Goal: Communication & Community: Answer question/provide support

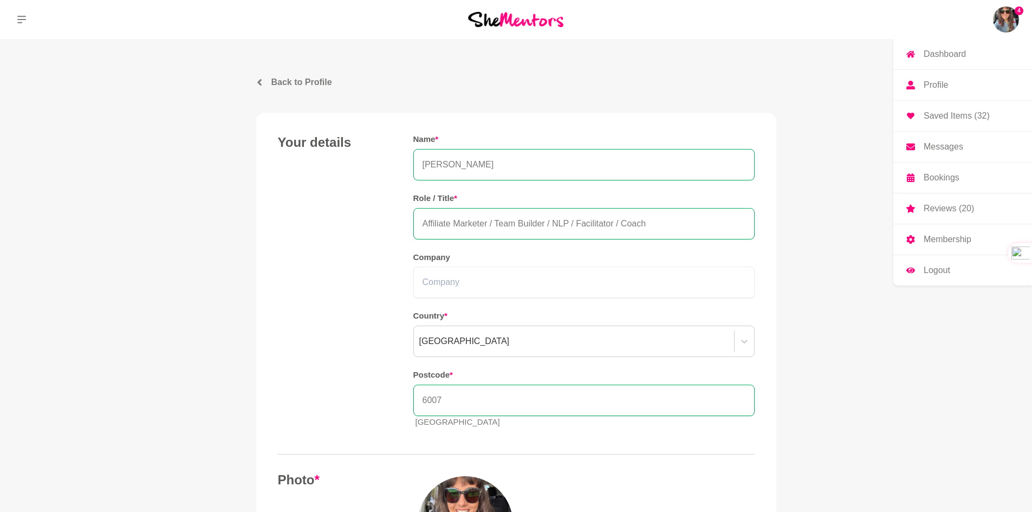
click at [965, 143] on link "Messages" at bounding box center [962, 147] width 139 height 30
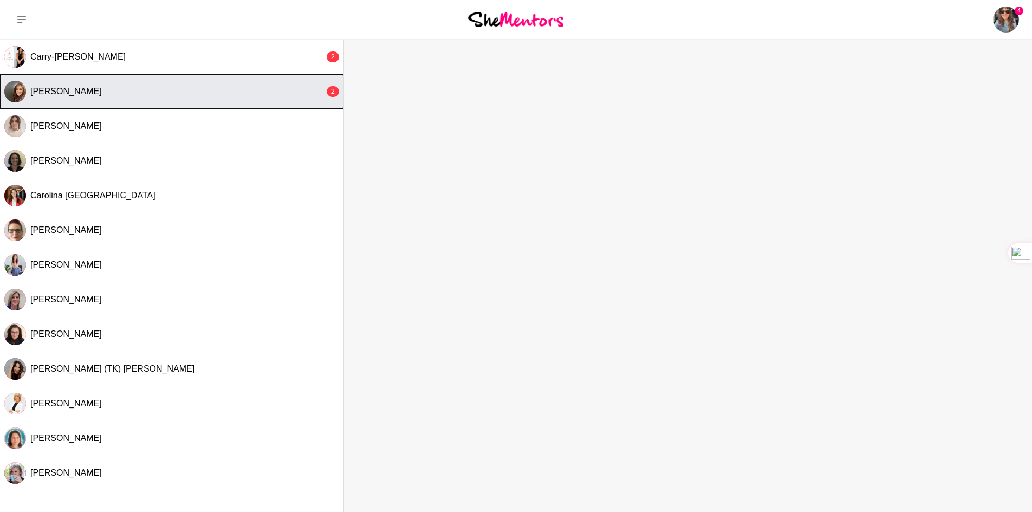
click at [100, 93] on div "[PERSON_NAME]" at bounding box center [177, 91] width 294 height 11
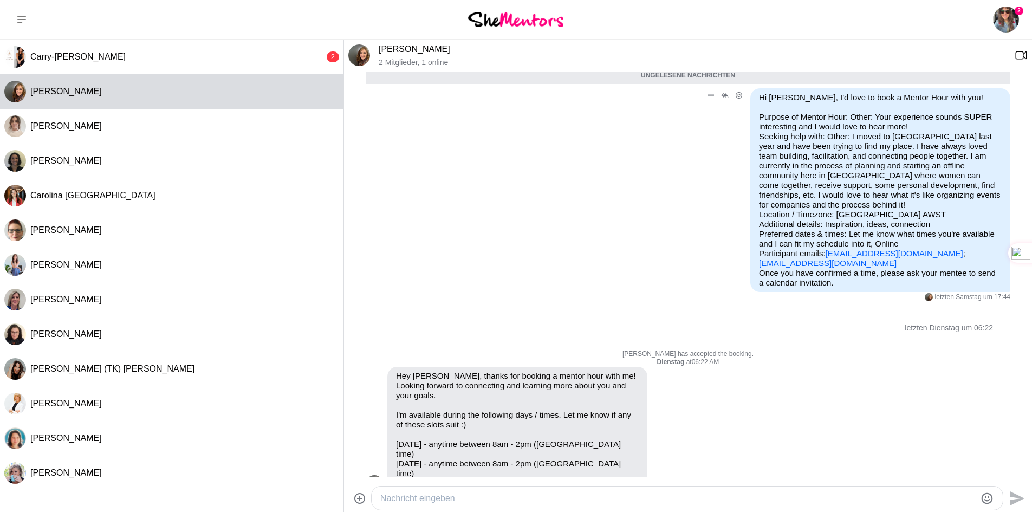
scroll to position [52, 0]
click at [477, 495] on textarea "Nachricht eingeben" at bounding box center [677, 498] width 595 height 13
type textarea "Heyyy thanks for the quick reply!"
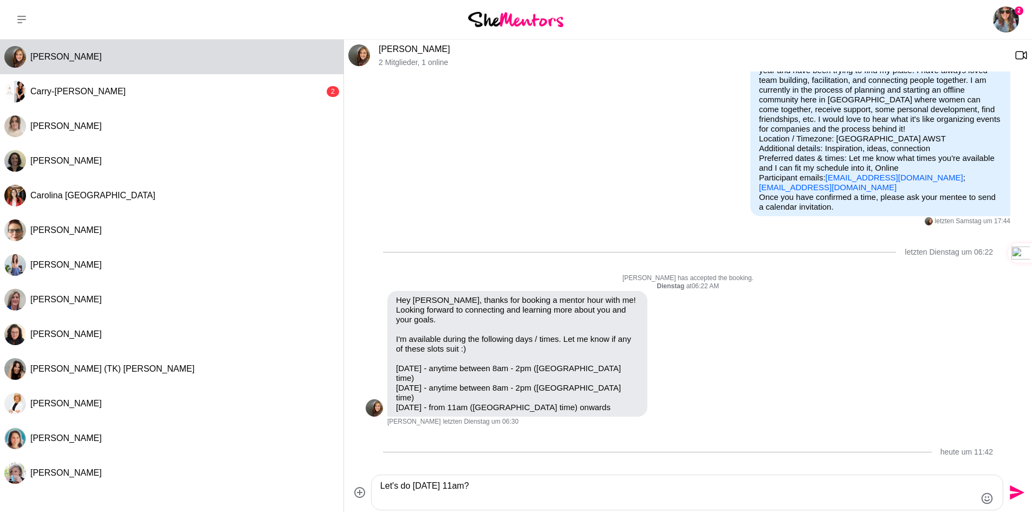
type textarea "Let's do [DATE] 11am?"
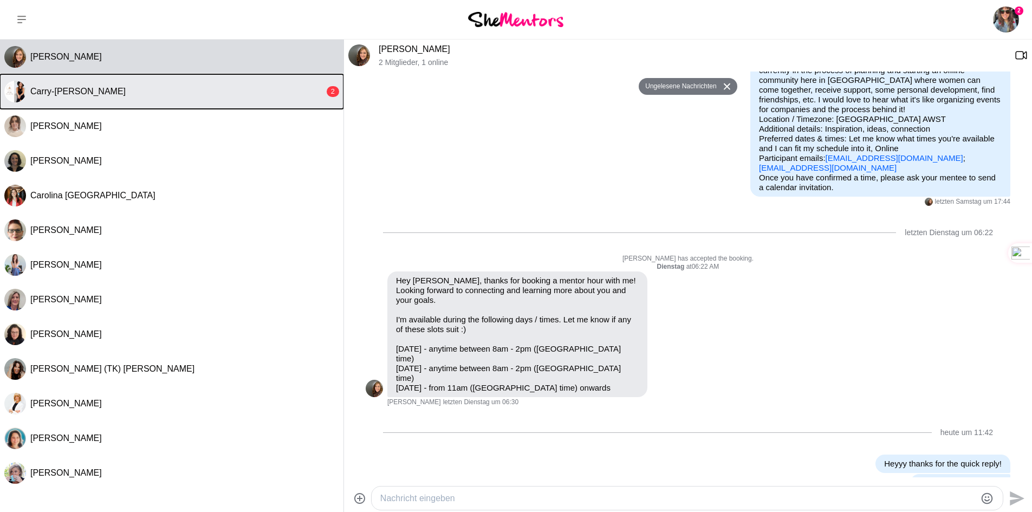
click at [109, 87] on span "Carry-[PERSON_NAME]" at bounding box center [77, 91] width 95 height 9
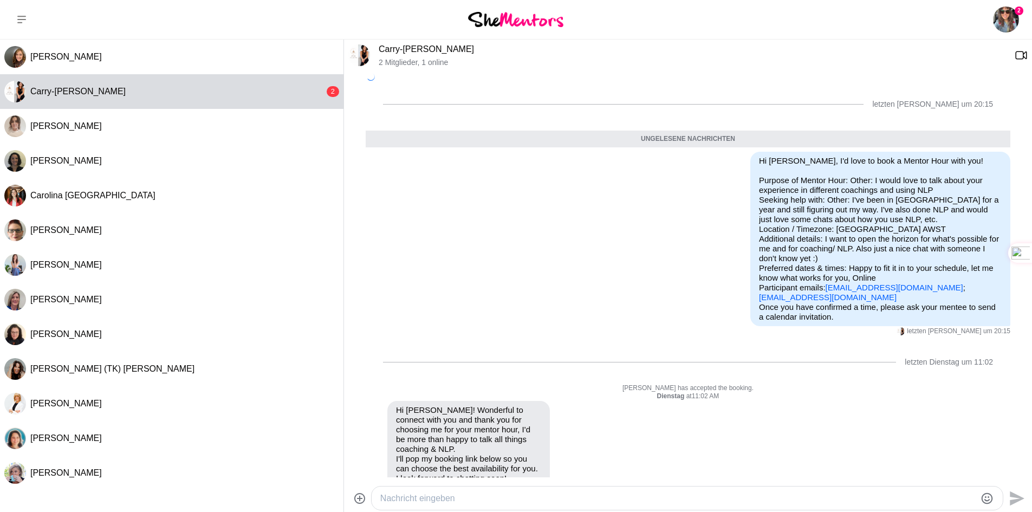
scroll to position [14, 0]
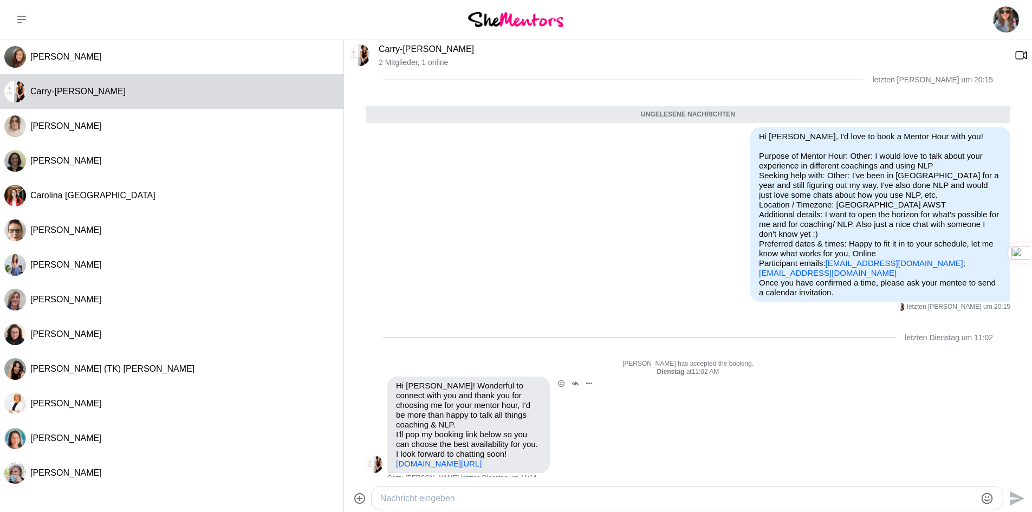
click at [455, 459] on link "[DOMAIN_NAME][URL]" at bounding box center [439, 463] width 86 height 9
click at [439, 498] on textarea "Nachricht eingeben" at bounding box center [677, 498] width 595 height 13
type textarea "I just booked for [DATE], thank you and chat then!"
